Goal: Transaction & Acquisition: Subscribe to service/newsletter

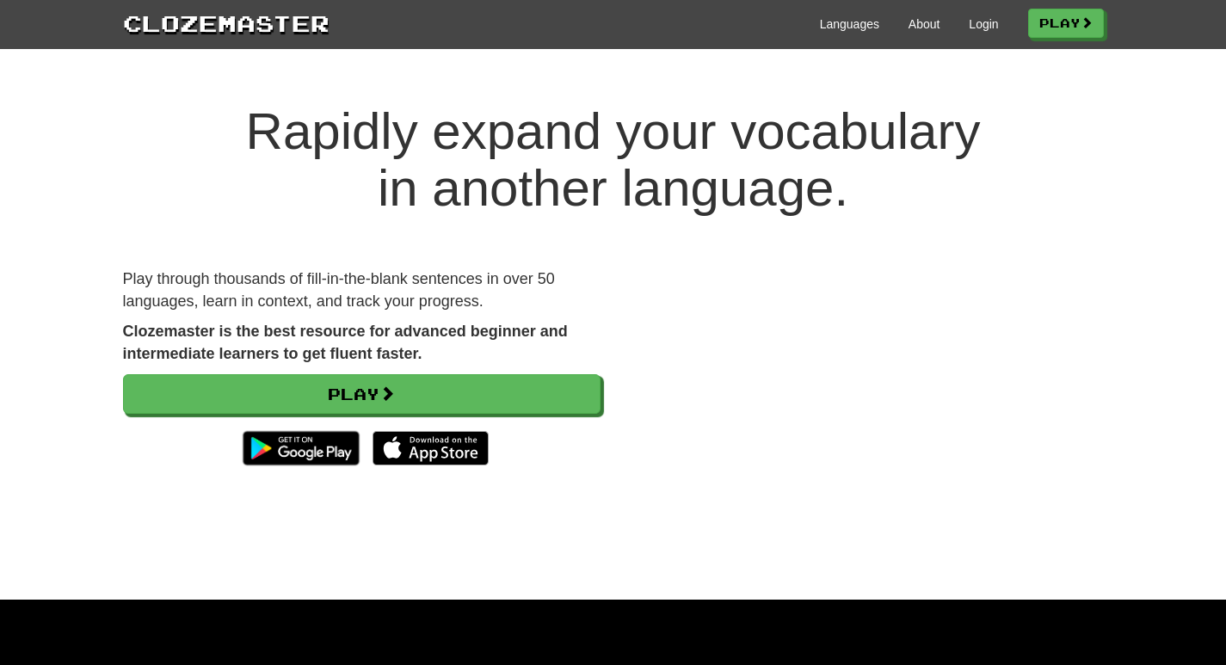
click at [995, 207] on h1 "Rapidly expand your vocabulary in another language." at bounding box center [613, 160] width 1226 height 114
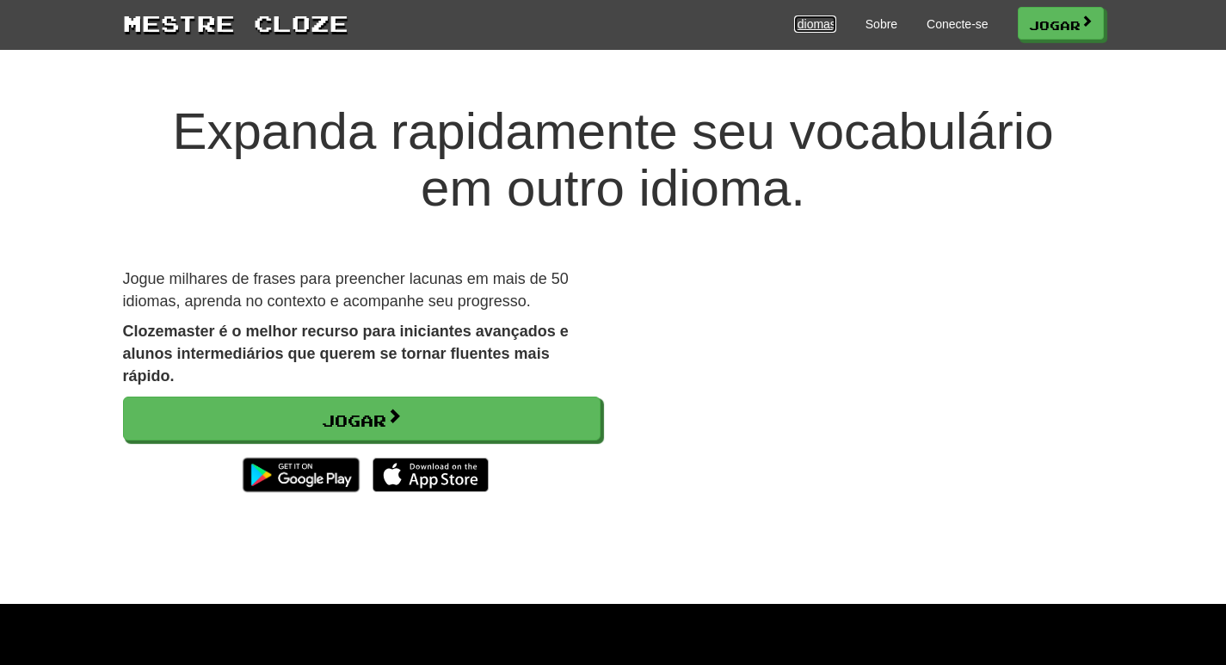
click at [818, 27] on font "Idiomas" at bounding box center [815, 24] width 42 height 14
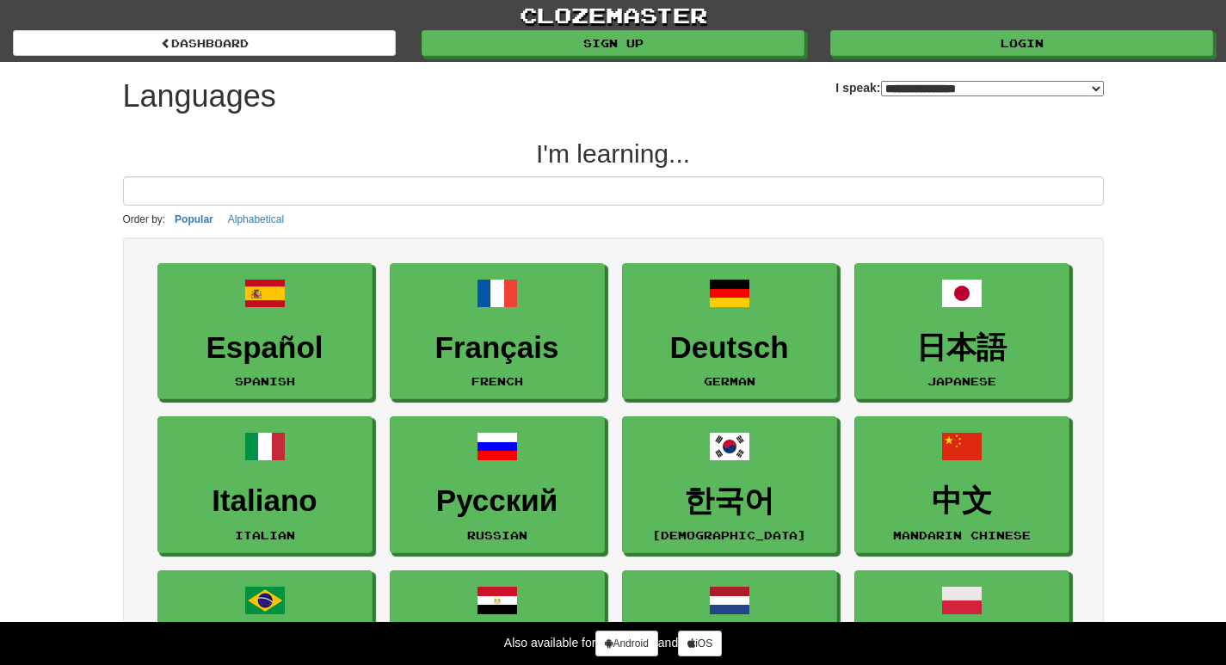
select select "*******"
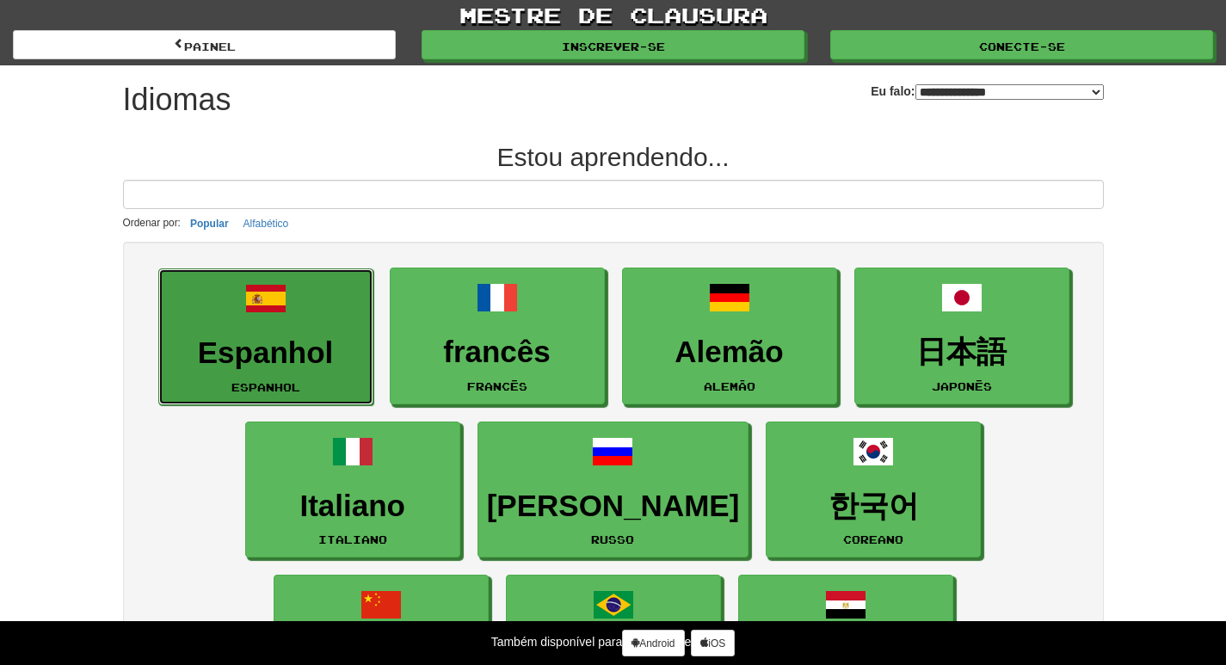
click at [255, 342] on font "Espanhol" at bounding box center [266, 353] width 136 height 34
